Goal: Task Accomplishment & Management: Manage account settings

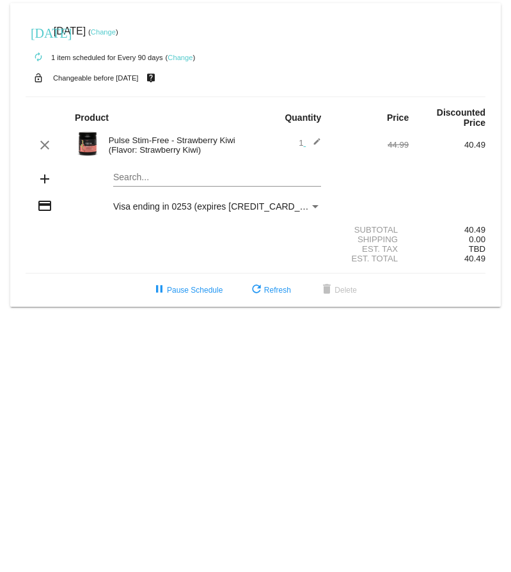
click at [188, 59] on link "Change" at bounding box center [180, 58] width 25 height 8
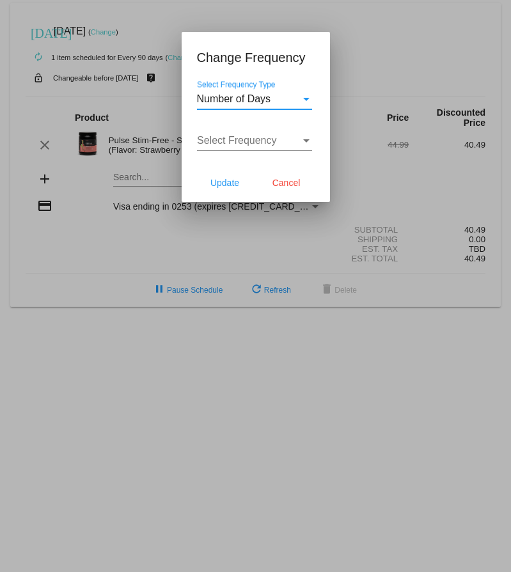
click at [305, 102] on div "Select Frequency Type" at bounding box center [307, 99] width 12 height 12
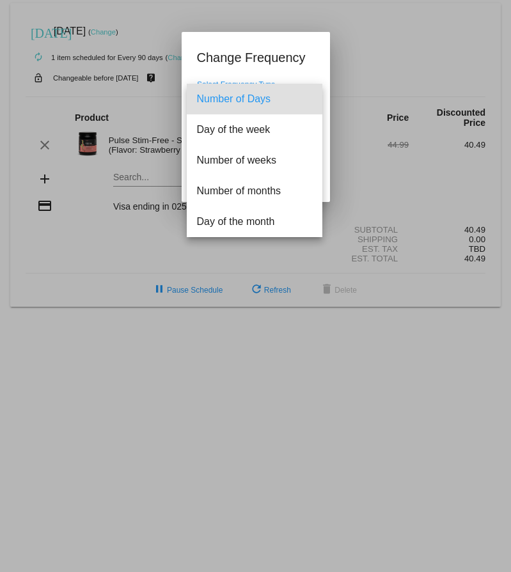
click at [449, 54] on div at bounding box center [255, 286] width 511 height 572
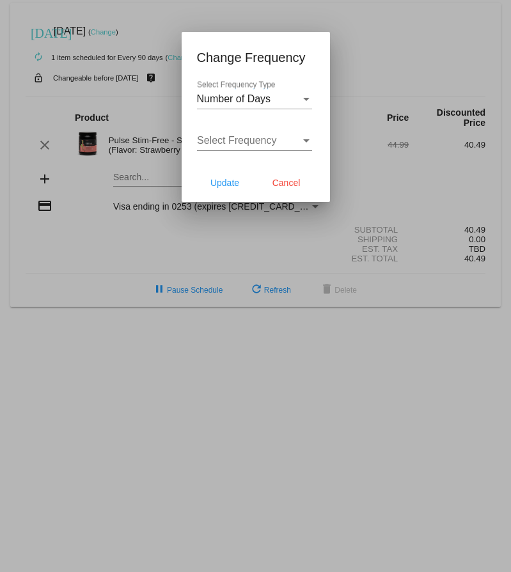
click at [305, 138] on div "Select Frequency" at bounding box center [307, 141] width 12 height 12
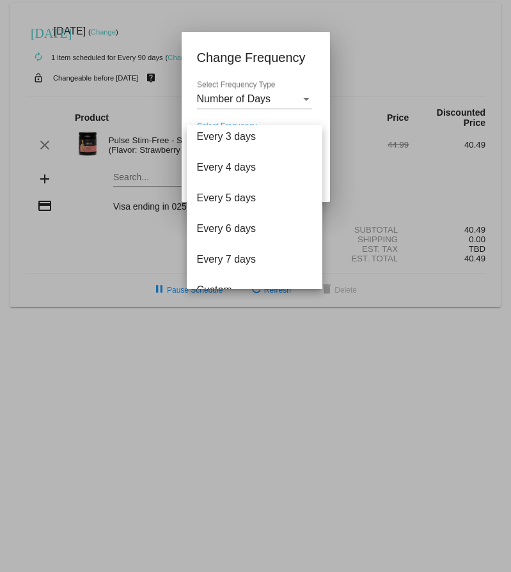
scroll to position [51, 0]
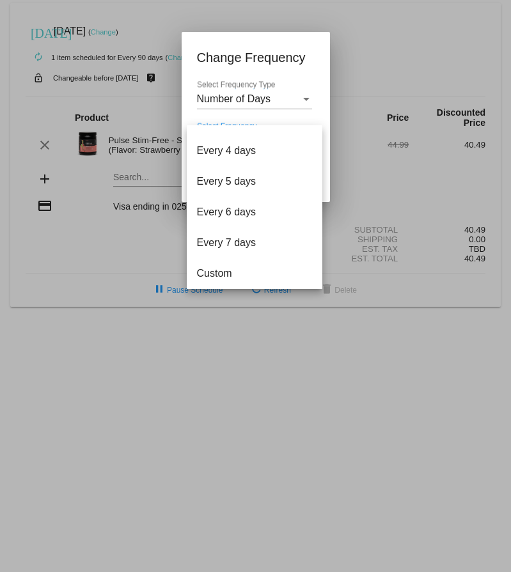
click at [454, 51] on div at bounding box center [255, 286] width 511 height 572
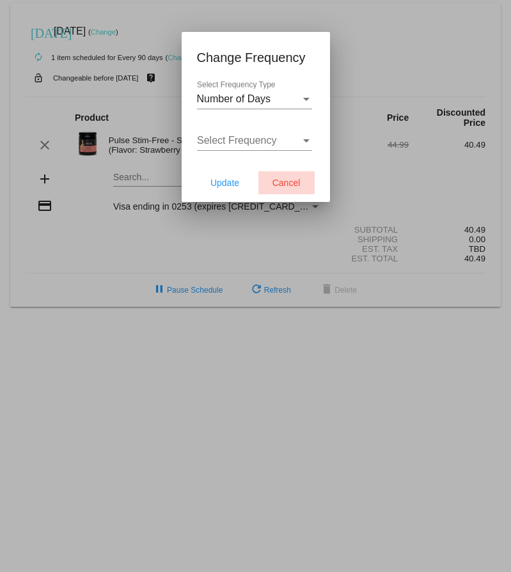
click at [291, 184] on span "Cancel" at bounding box center [286, 183] width 28 height 10
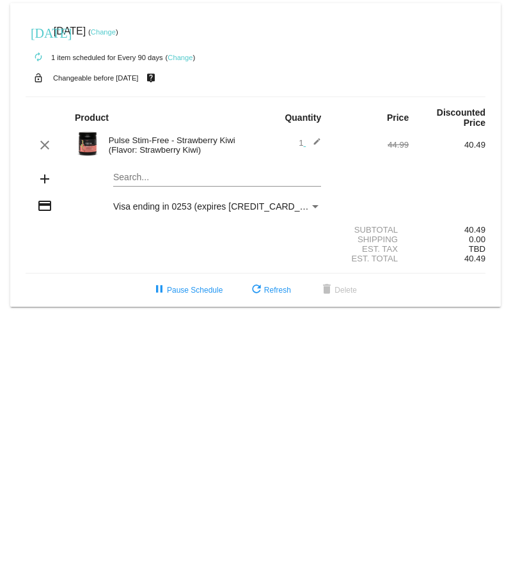
click at [116, 31] on link "Change" at bounding box center [103, 32] width 25 height 8
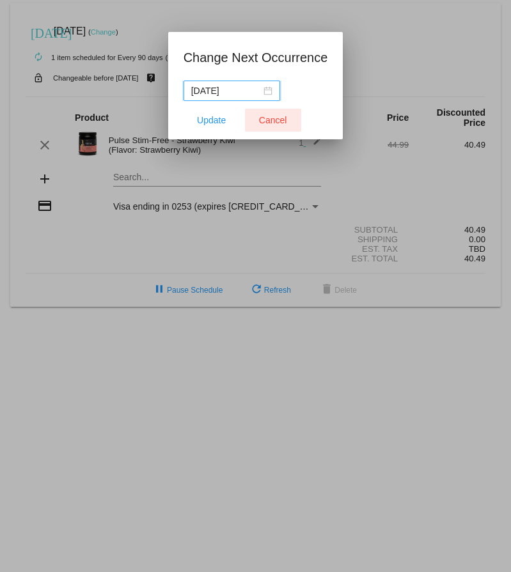
click at [272, 120] on span "Cancel" at bounding box center [273, 120] width 28 height 10
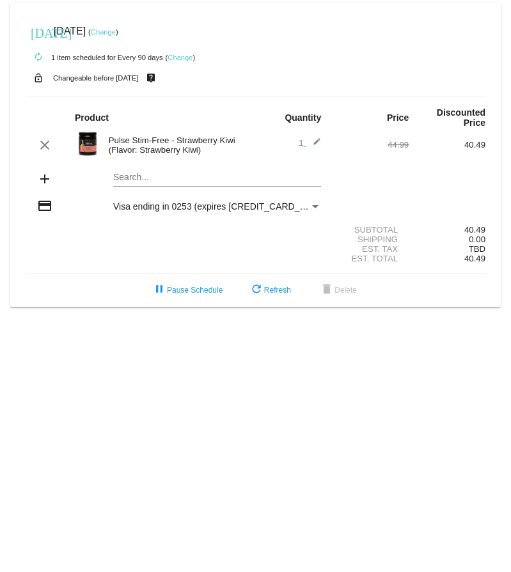
click at [185, 56] on link "Change" at bounding box center [180, 58] width 25 height 8
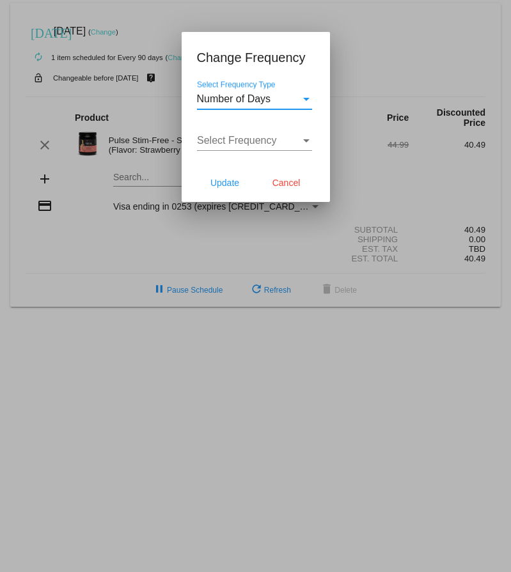
click at [306, 136] on div "Select Frequency" at bounding box center [307, 141] width 12 height 12
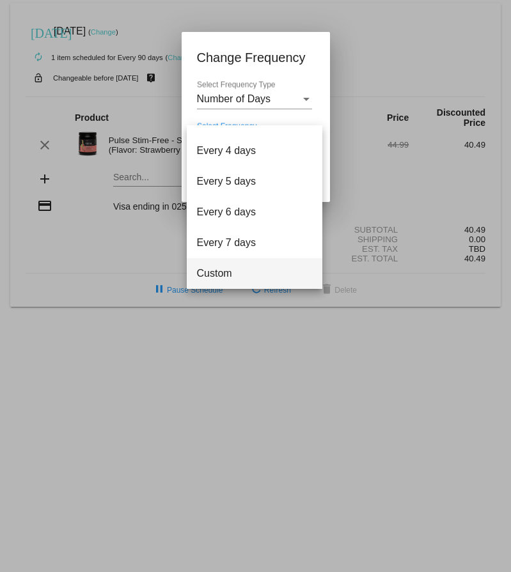
click at [223, 276] on span "Custom" at bounding box center [254, 273] width 115 height 31
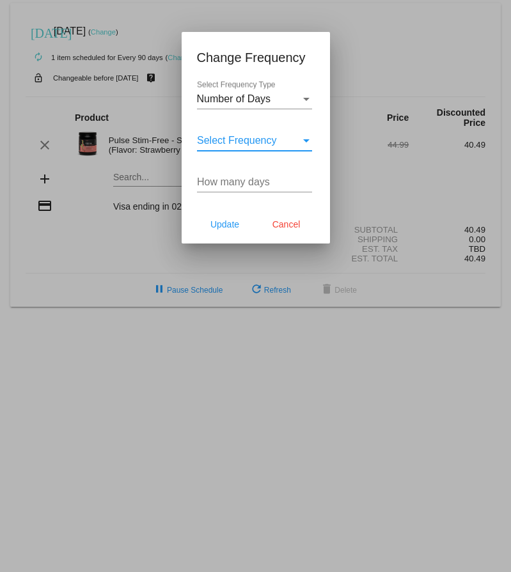
click at [303, 100] on div "Select Frequency Type" at bounding box center [306, 99] width 6 height 3
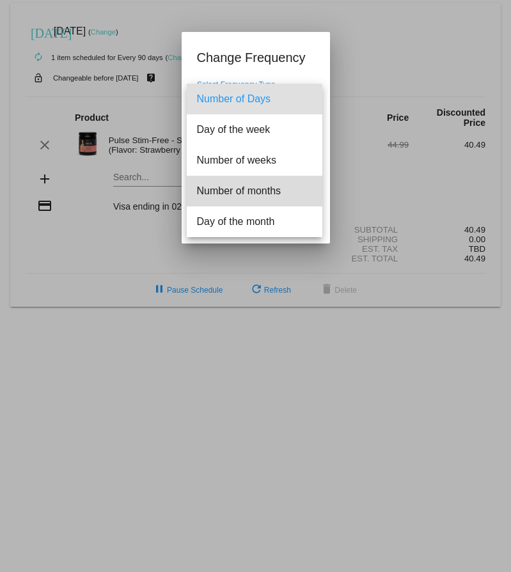
click at [269, 187] on span "Number of months" at bounding box center [254, 191] width 115 height 31
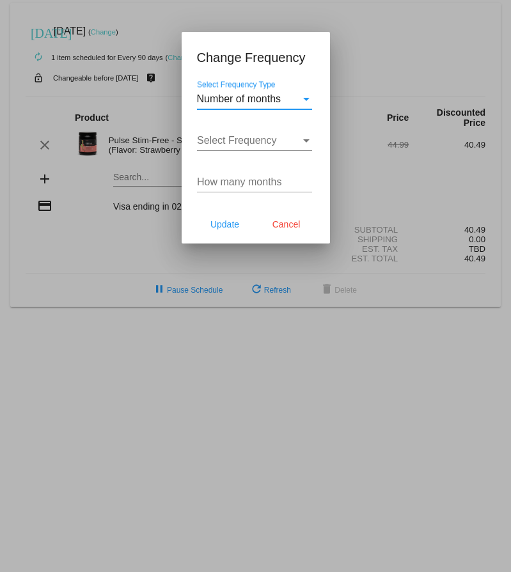
click at [302, 143] on div "Select Frequency" at bounding box center [307, 141] width 12 height 12
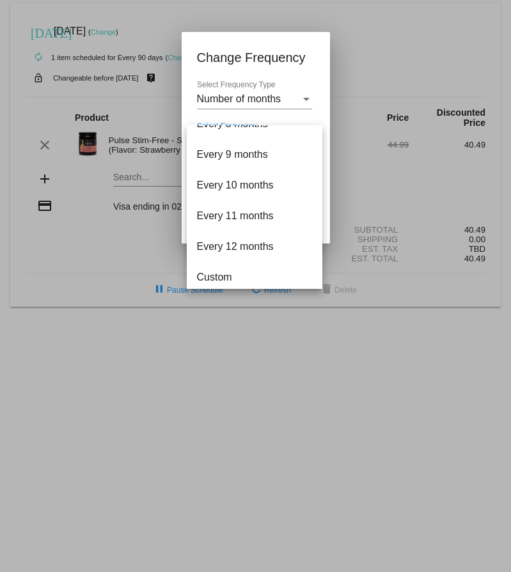
scroll to position [235, 0]
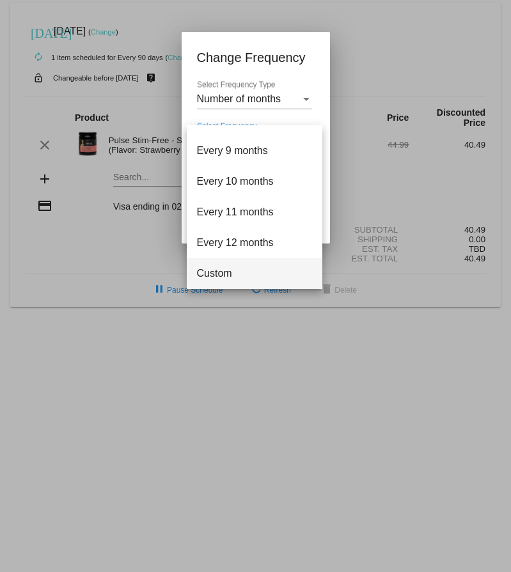
click at [250, 267] on span "Custom" at bounding box center [254, 273] width 115 height 31
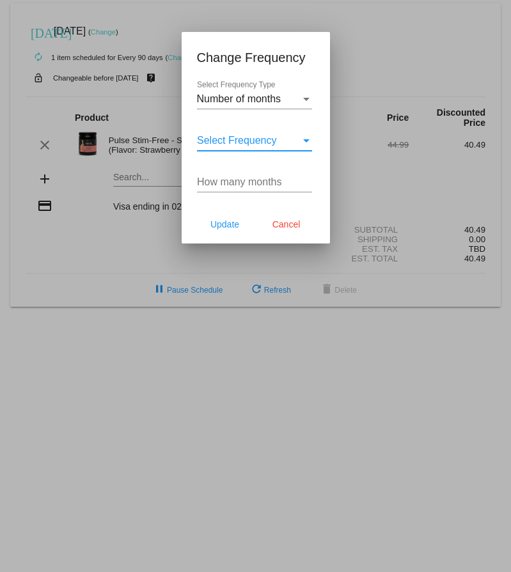
click at [251, 189] on div "How many months" at bounding box center [254, 178] width 115 height 29
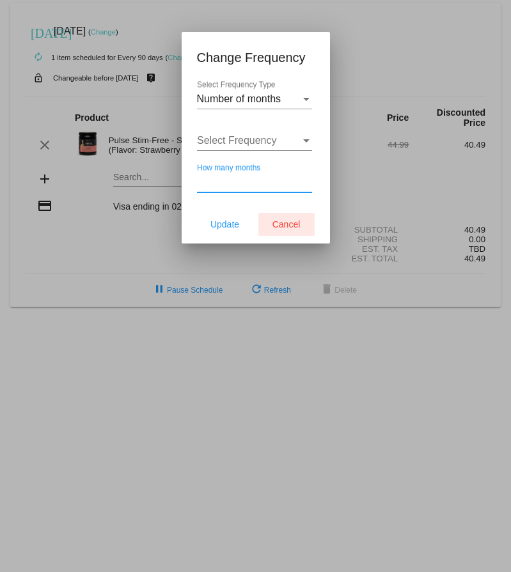
click at [290, 223] on span "Cancel" at bounding box center [286, 224] width 28 height 10
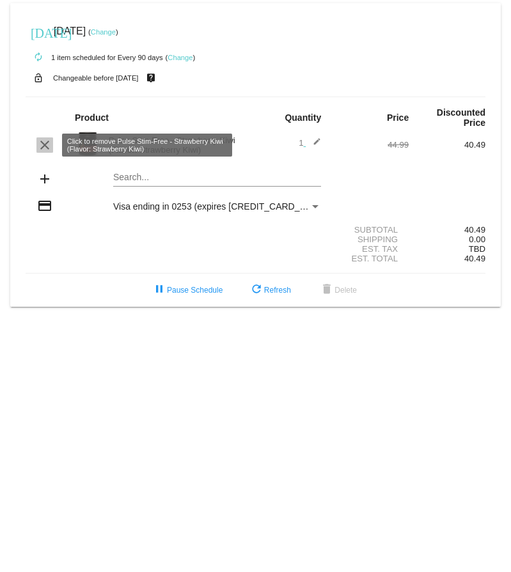
click at [43, 146] on mat-icon "clear" at bounding box center [44, 144] width 15 height 15
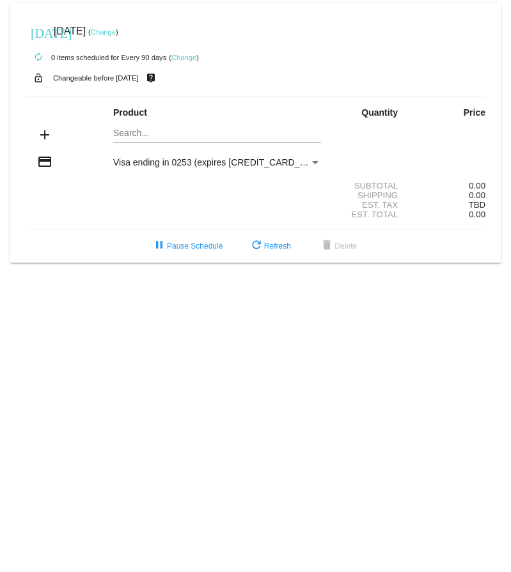
click at [185, 56] on link "Change" at bounding box center [183, 58] width 25 height 8
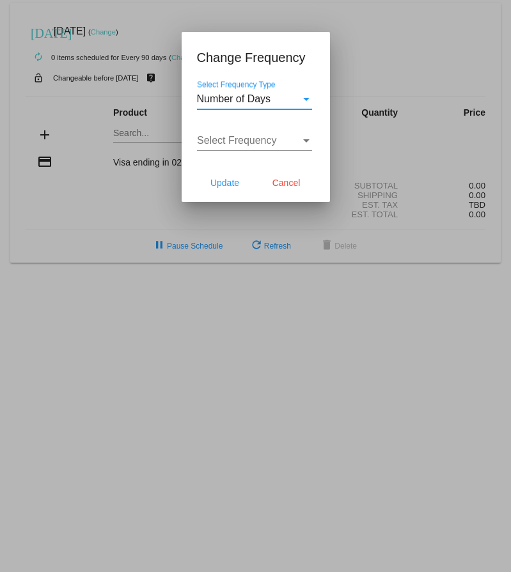
click at [306, 99] on div "Select Frequency Type" at bounding box center [306, 99] width 6 height 3
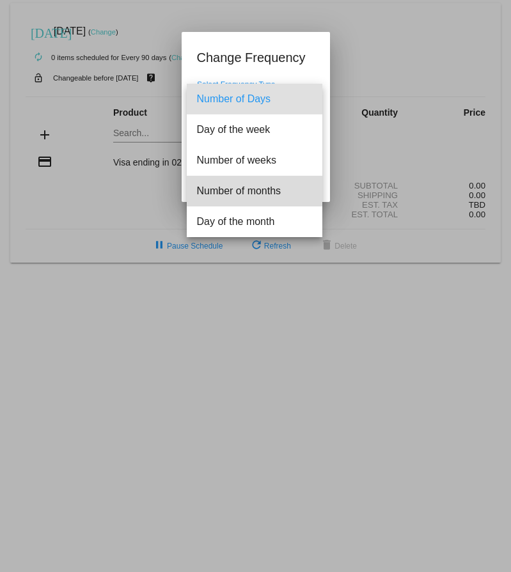
click at [272, 189] on span "Number of months" at bounding box center [254, 191] width 115 height 31
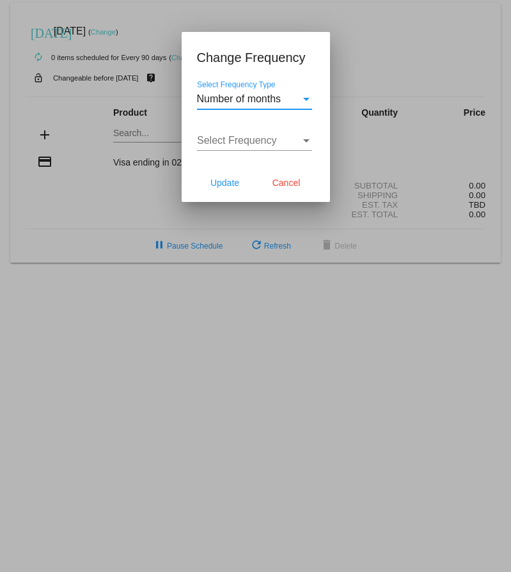
click at [304, 137] on div "Select Frequency" at bounding box center [307, 141] width 12 height 12
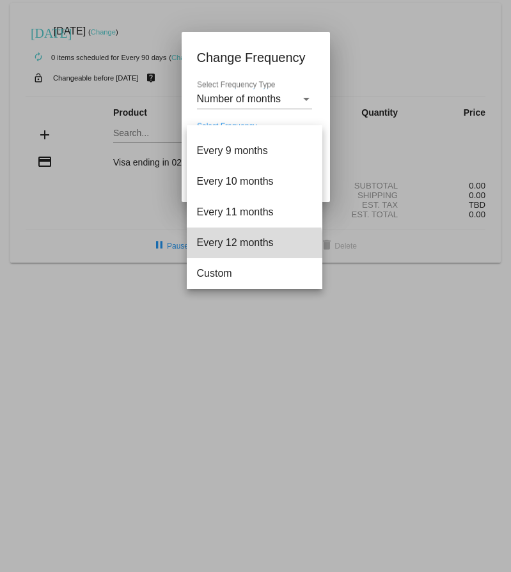
click at [254, 246] on span "Every 12 months" at bounding box center [254, 243] width 115 height 31
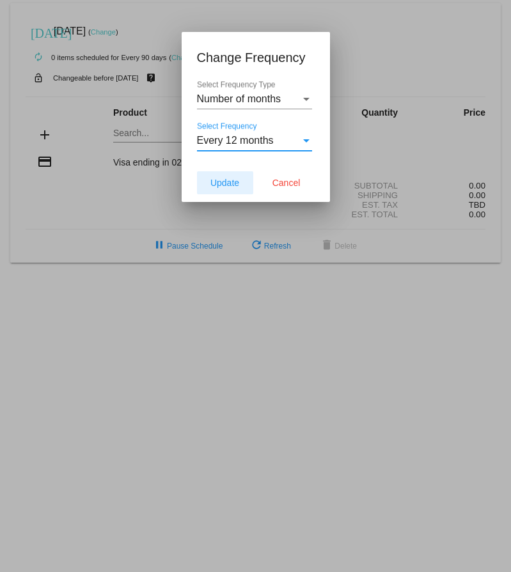
click at [226, 184] on span "Update" at bounding box center [224, 183] width 29 height 10
